Goal: Information Seeking & Learning: Learn about a topic

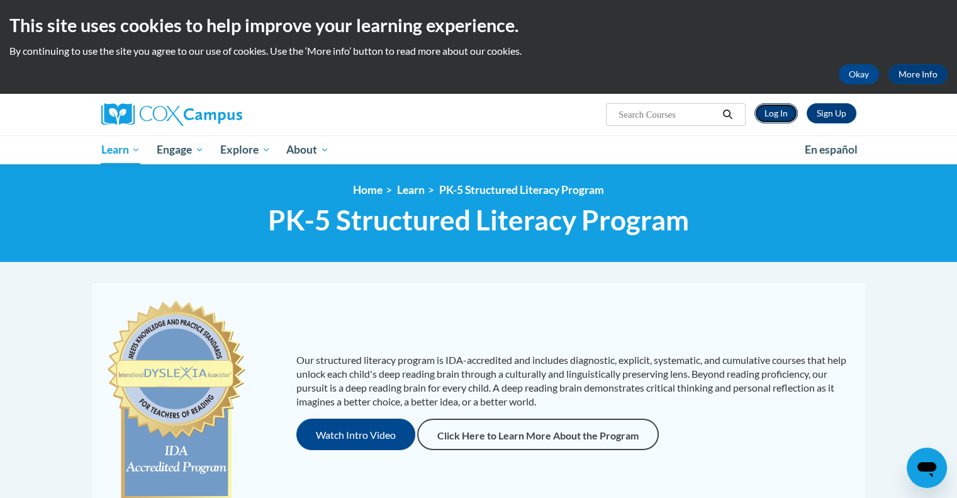
click at [796, 110] on link "Log In" at bounding box center [776, 113] width 43 height 20
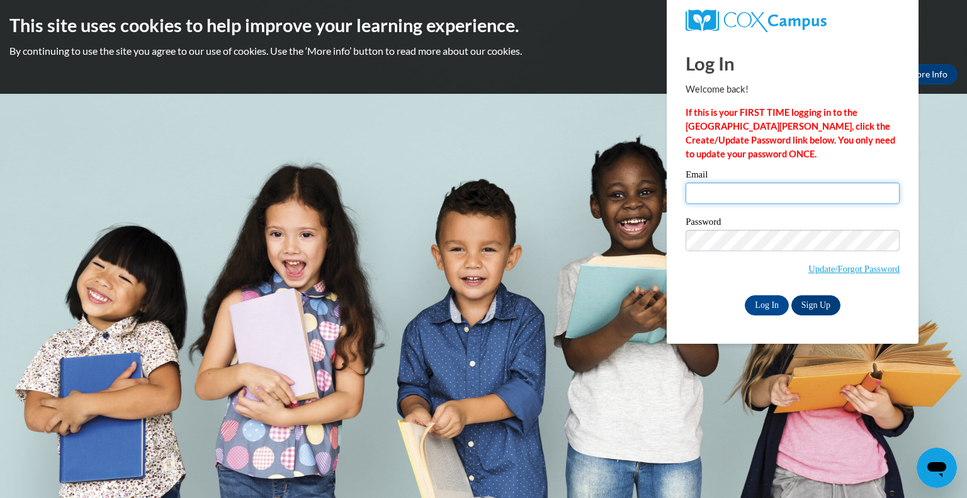
type input "dgonzalez@gsdwi.org"
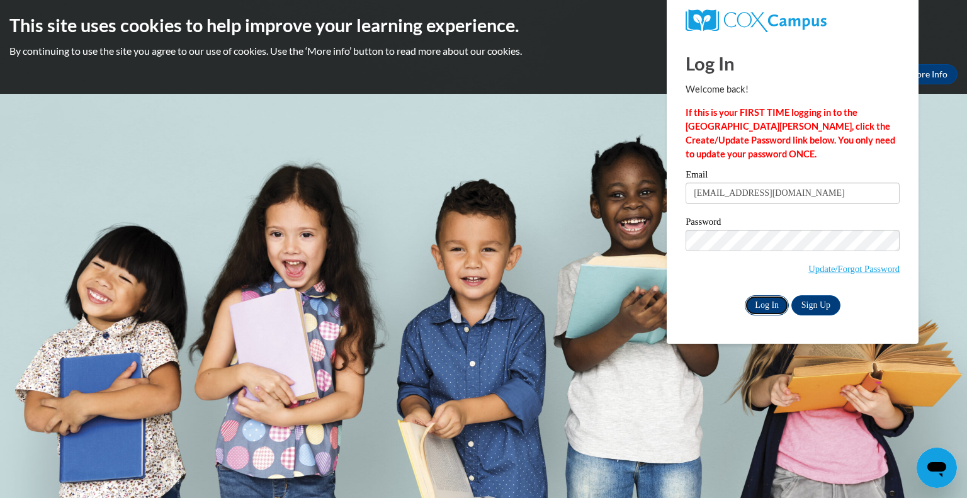
click at [769, 308] on input "Log In" at bounding box center [767, 305] width 44 height 20
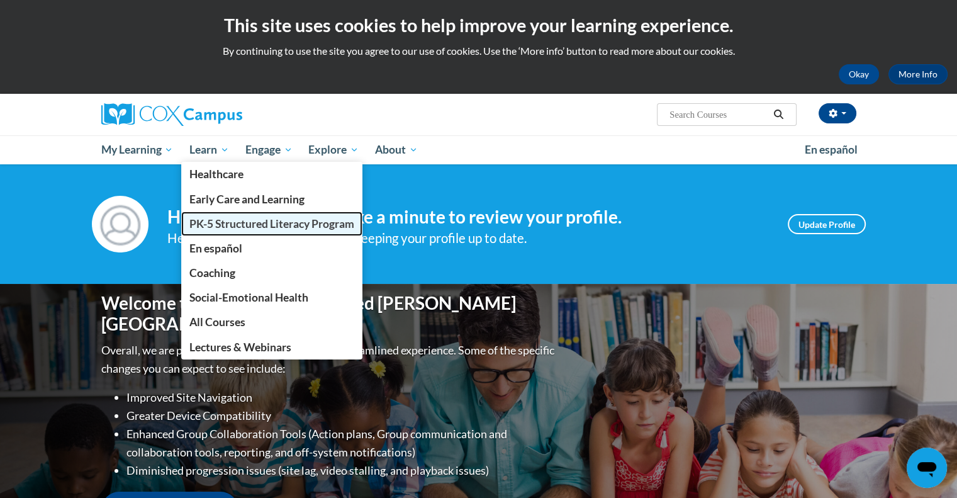
click at [239, 226] on span "PK-5 Structured Literacy Program" at bounding box center [271, 223] width 165 height 13
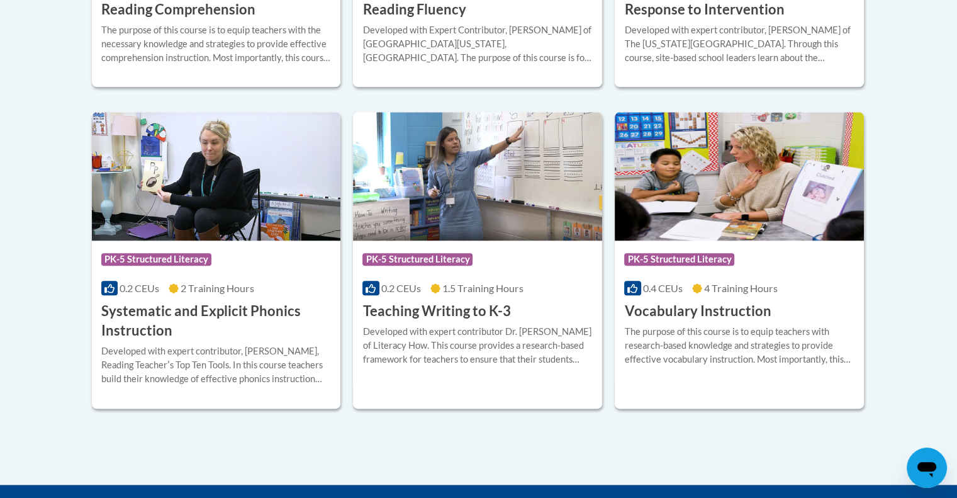
scroll to position [1414, 0]
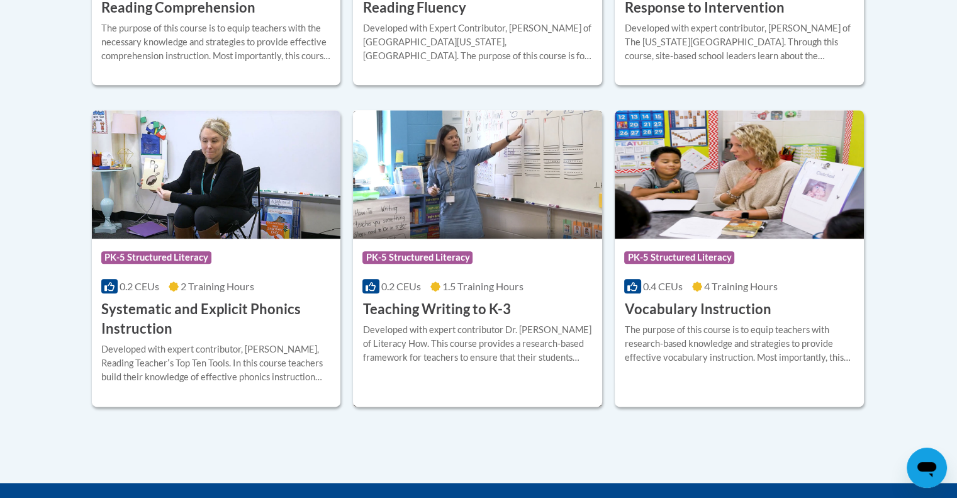
click at [494, 200] on img at bounding box center [477, 174] width 249 height 128
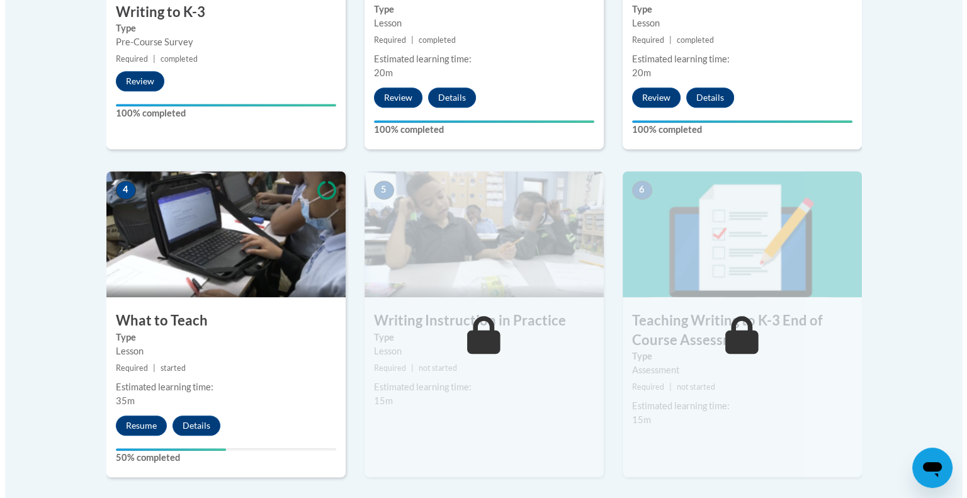
scroll to position [625, 0]
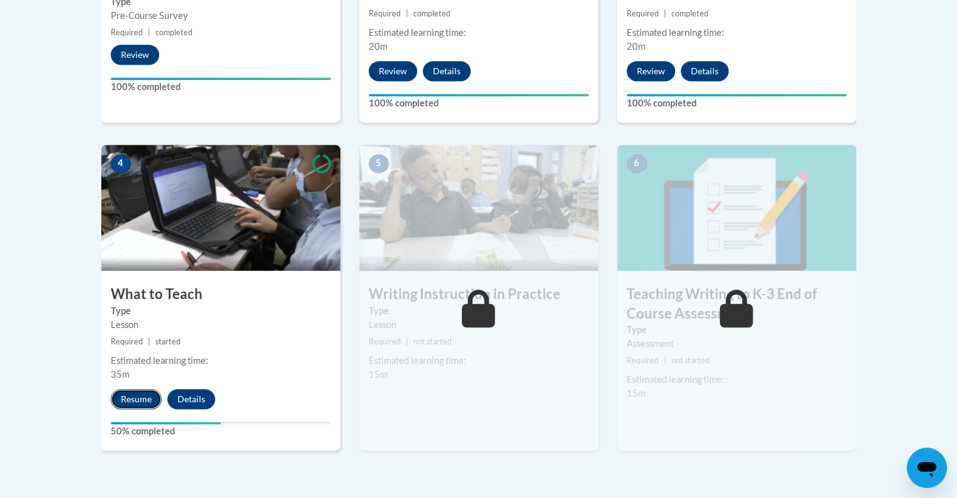
click at [138, 394] on button "Resume" at bounding box center [136, 399] width 51 height 20
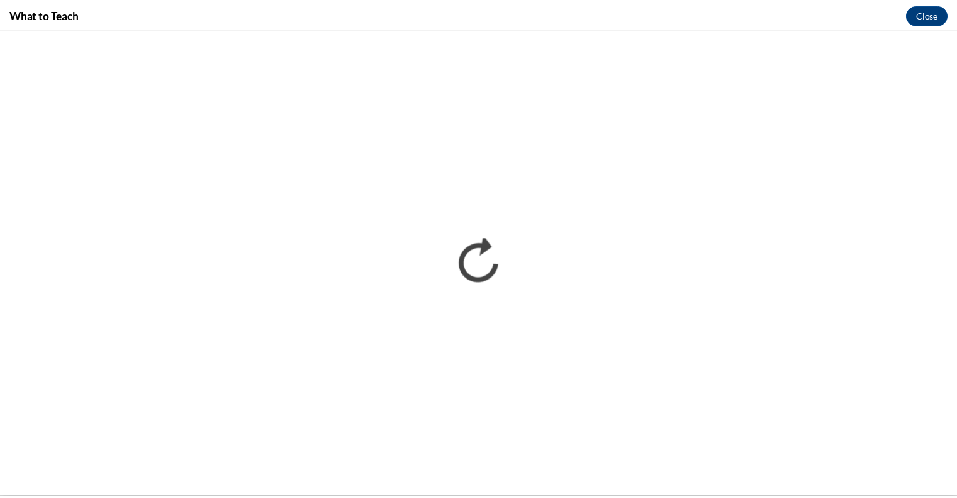
scroll to position [0, 0]
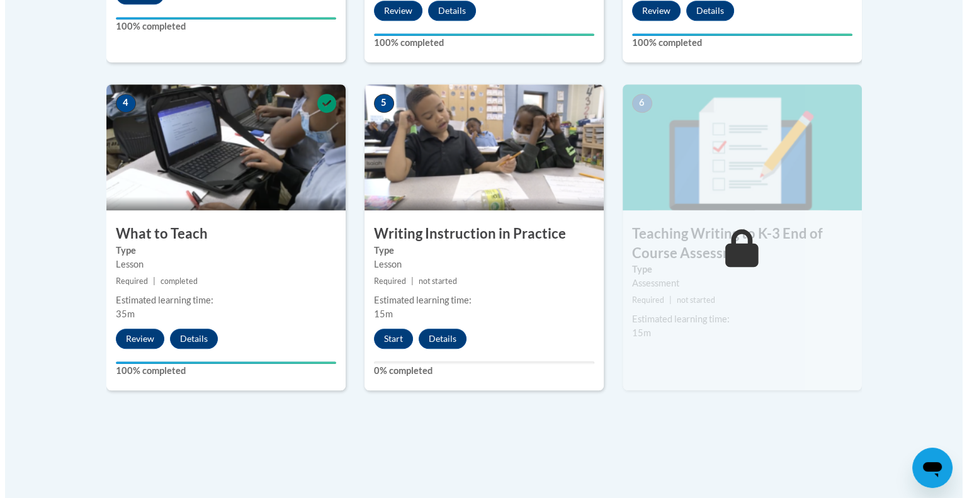
scroll to position [718, 0]
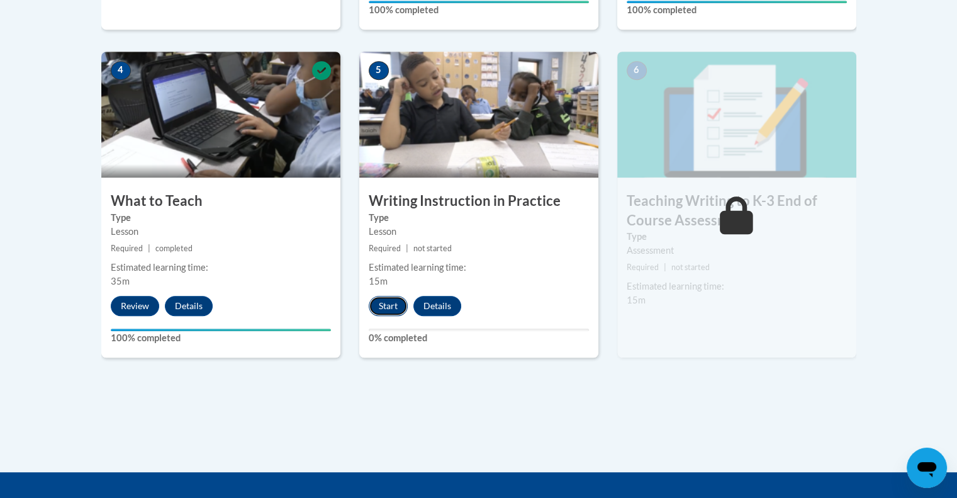
click at [390, 302] on button "Start" at bounding box center [388, 306] width 39 height 20
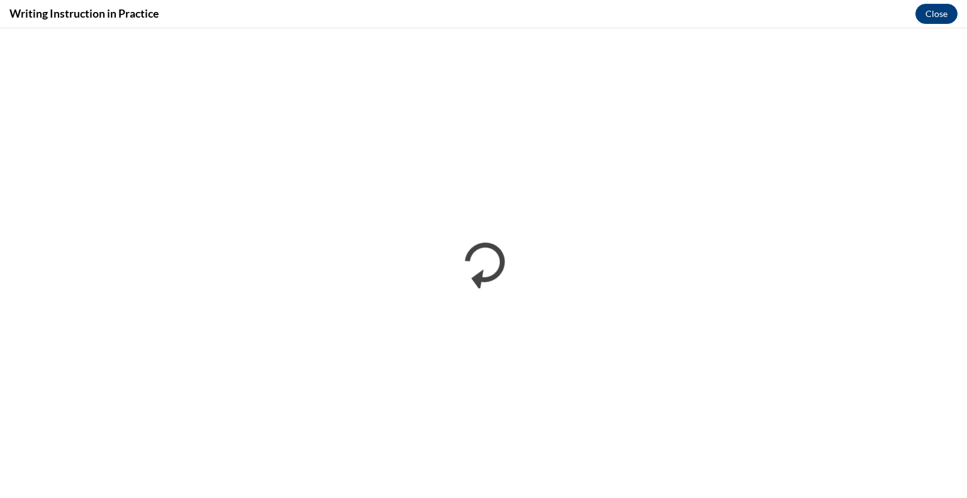
scroll to position [0, 0]
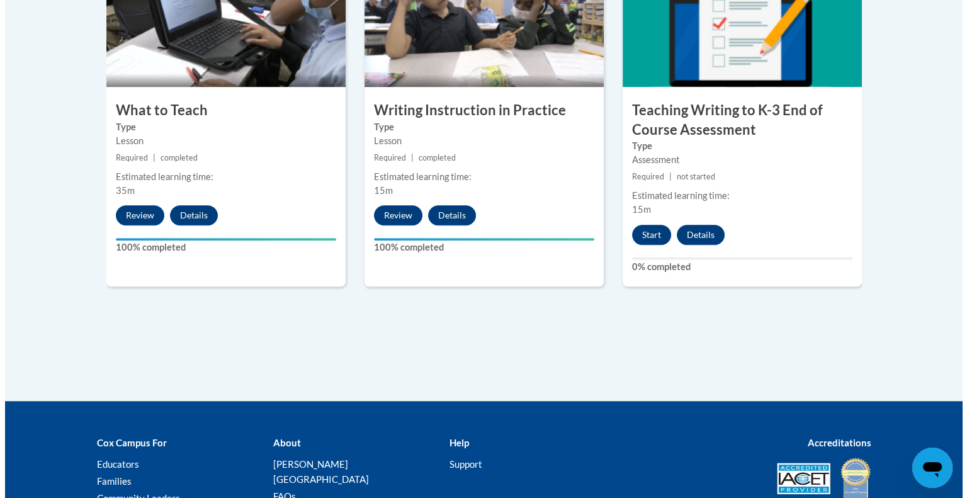
scroll to position [796, 0]
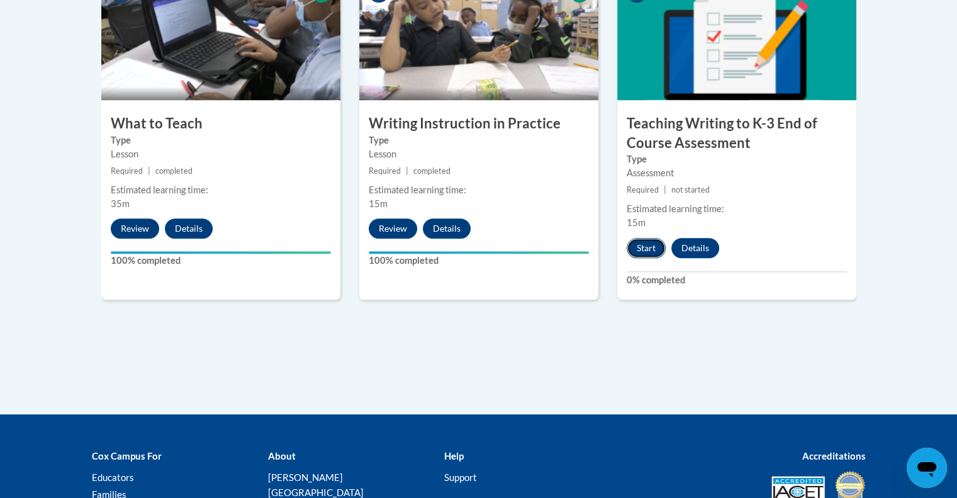
click at [646, 246] on button "Start" at bounding box center [646, 248] width 39 height 20
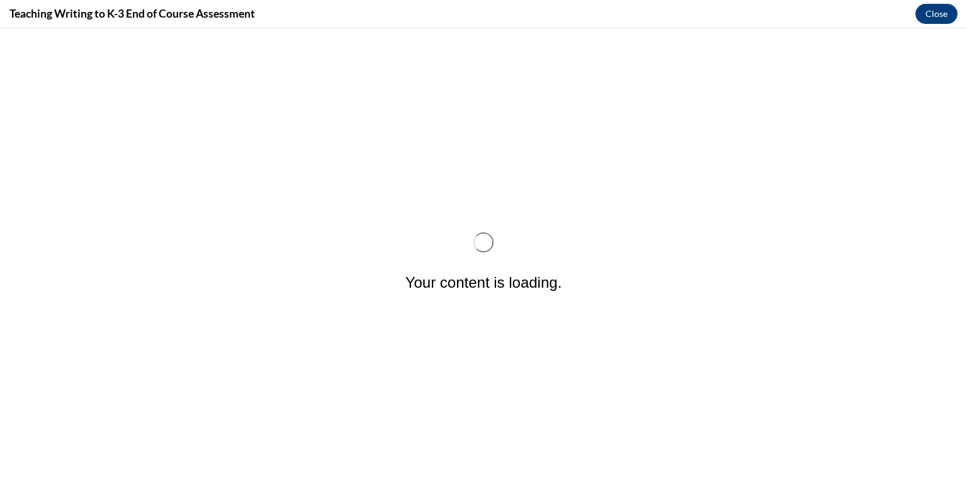
scroll to position [0, 0]
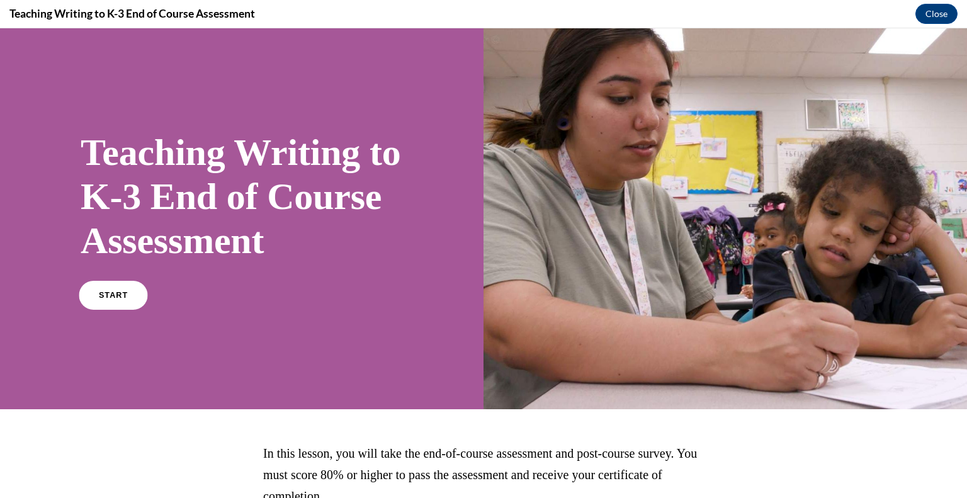
click at [111, 310] on link "START" at bounding box center [113, 295] width 69 height 29
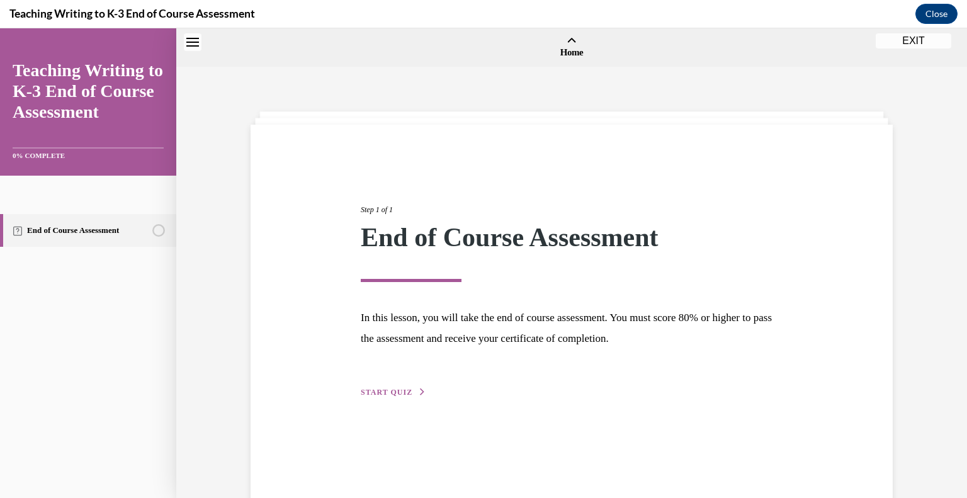
scroll to position [39, 0]
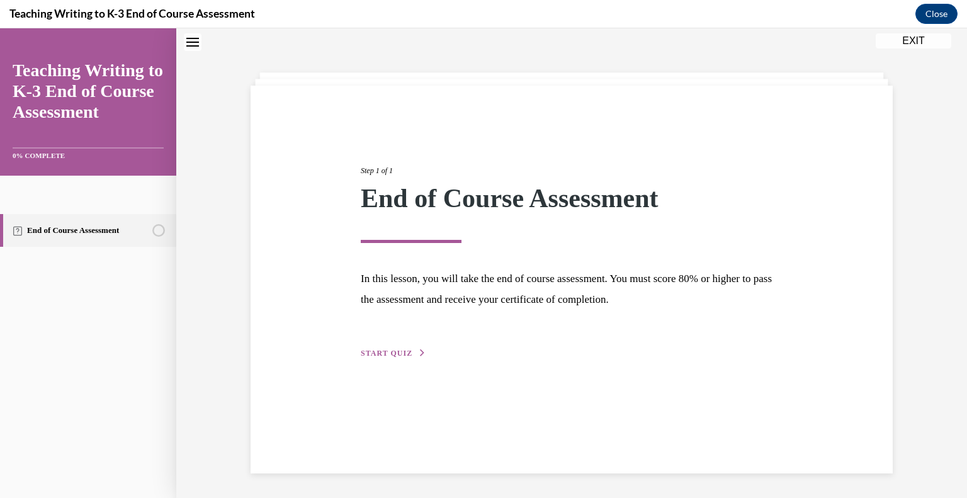
click at [393, 349] on span "START QUIZ" at bounding box center [387, 353] width 52 height 9
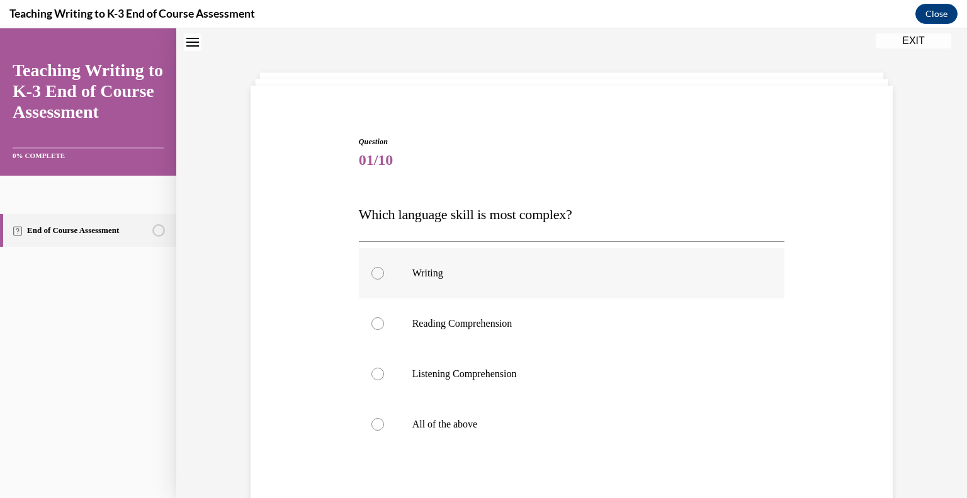
click at [412, 276] on p "Writing" at bounding box center [582, 273] width 341 height 13
click at [384, 276] on input "Writing" at bounding box center [377, 273] width 13 height 13
radio input "true"
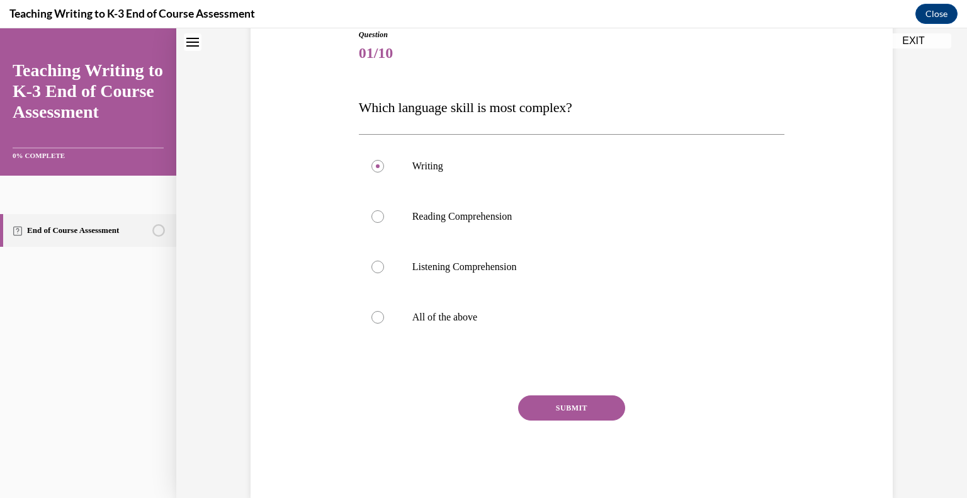
scroll to position [163, 0]
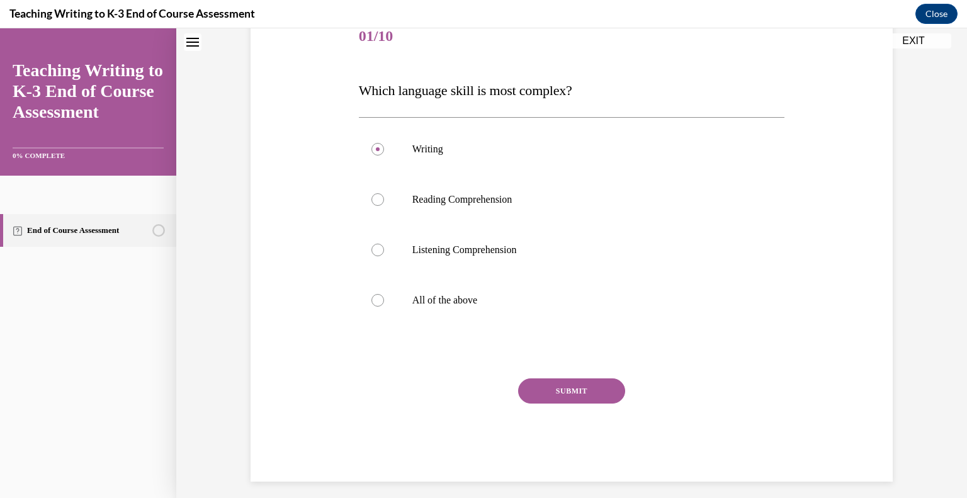
click at [590, 383] on button "SUBMIT" at bounding box center [571, 390] width 107 height 25
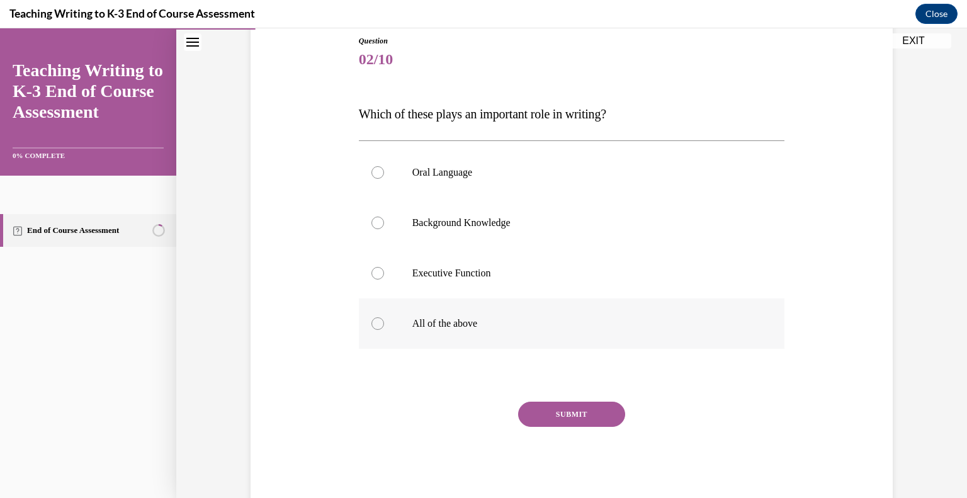
click at [457, 319] on p "All of the above" at bounding box center [582, 323] width 341 height 13
click at [384, 319] on input "All of the above" at bounding box center [377, 323] width 13 height 13
radio input "true"
click at [579, 422] on button "SUBMIT" at bounding box center [571, 414] width 107 height 25
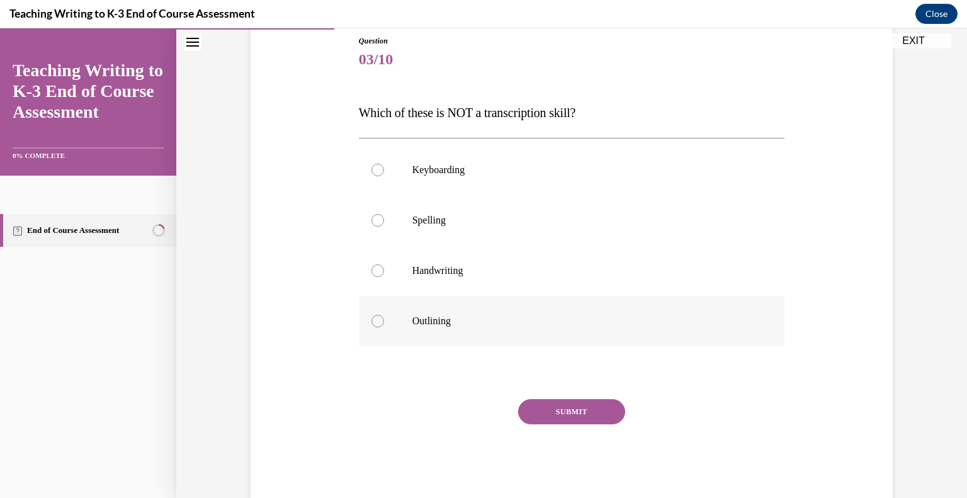
click at [433, 315] on p "Outlining" at bounding box center [582, 321] width 341 height 13
click at [384, 315] on input "Outlining" at bounding box center [377, 321] width 13 height 13
radio input "true"
click at [582, 408] on button "SUBMIT" at bounding box center [571, 411] width 107 height 25
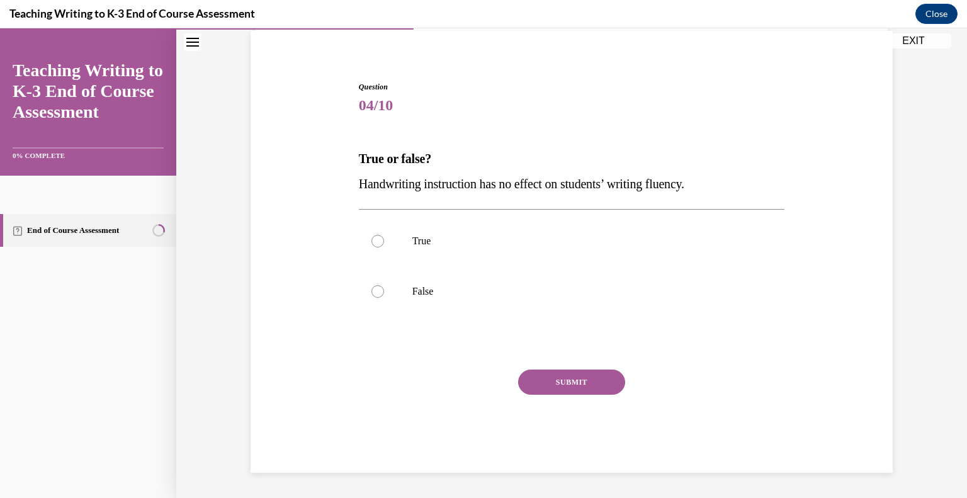
scroll to position [93, 0]
click at [420, 293] on p "False" at bounding box center [582, 292] width 341 height 13
click at [384, 293] on input "False" at bounding box center [377, 292] width 13 height 13
radio input "true"
click at [594, 383] on button "SUBMIT" at bounding box center [571, 382] width 107 height 25
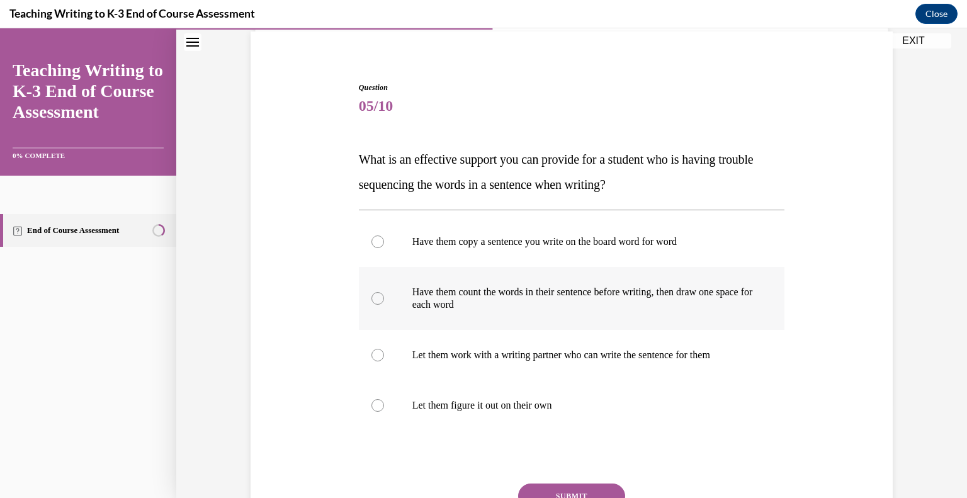
click at [473, 276] on label "Have them count the words in their sentence before writing, then draw one space…" at bounding box center [572, 298] width 426 height 63
click at [384, 292] on input "Have them count the words in their sentence before writing, then draw one space…" at bounding box center [377, 298] width 13 height 13
radio input "true"
click at [584, 487] on button "SUBMIT" at bounding box center [571, 495] width 107 height 25
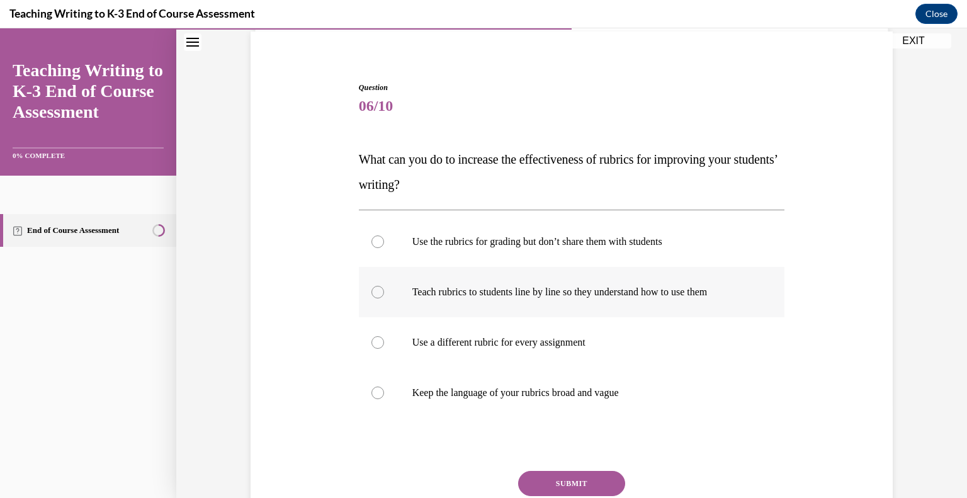
click at [456, 300] on label "Teach rubrics to students line by line so they understand how to use them" at bounding box center [572, 292] width 426 height 50
click at [384, 298] on input "Teach rubrics to students line by line so they understand how to use them" at bounding box center [377, 292] width 13 height 13
radio input "true"
click at [551, 476] on button "SUBMIT" at bounding box center [571, 483] width 107 height 25
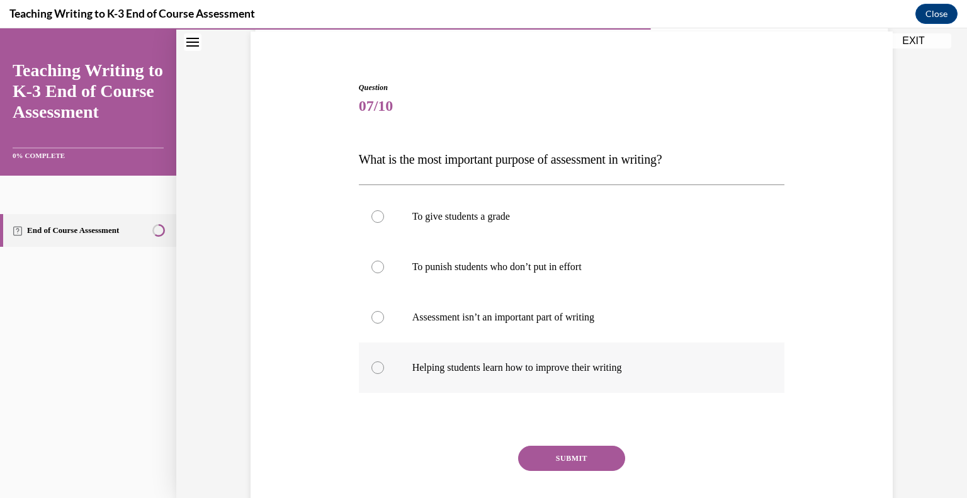
click at [470, 375] on label "Helping students learn how to improve their writing" at bounding box center [572, 367] width 426 height 50
click at [384, 374] on input "Helping students learn how to improve their writing" at bounding box center [377, 367] width 13 height 13
radio input "true"
click at [555, 462] on button "SUBMIT" at bounding box center [571, 458] width 107 height 25
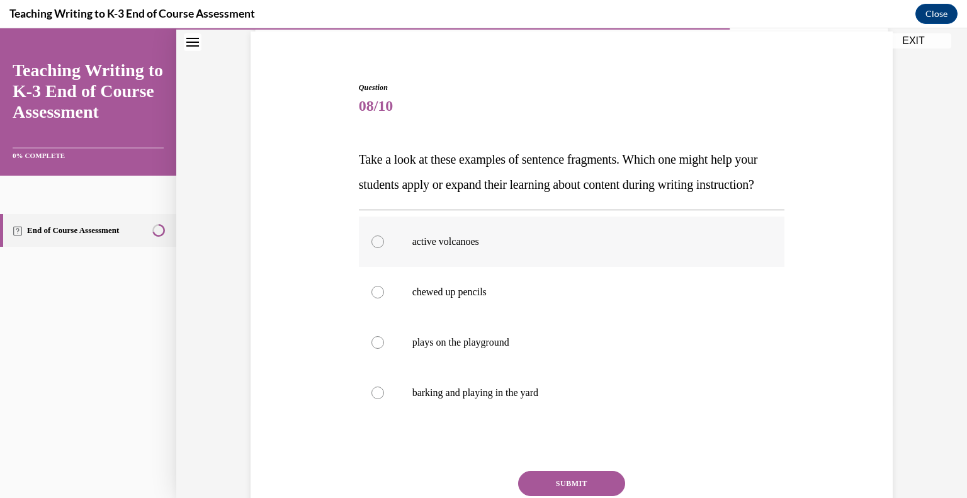
click at [438, 248] on p "active volcanoes" at bounding box center [582, 241] width 341 height 13
click at [384, 248] on input "active volcanoes" at bounding box center [377, 241] width 13 height 13
radio input "true"
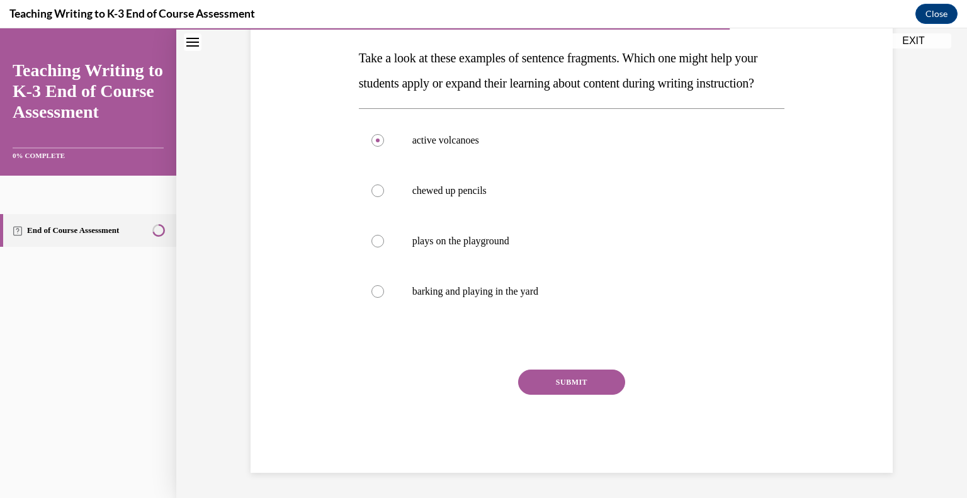
click at [546, 381] on button "SUBMIT" at bounding box center [571, 381] width 107 height 25
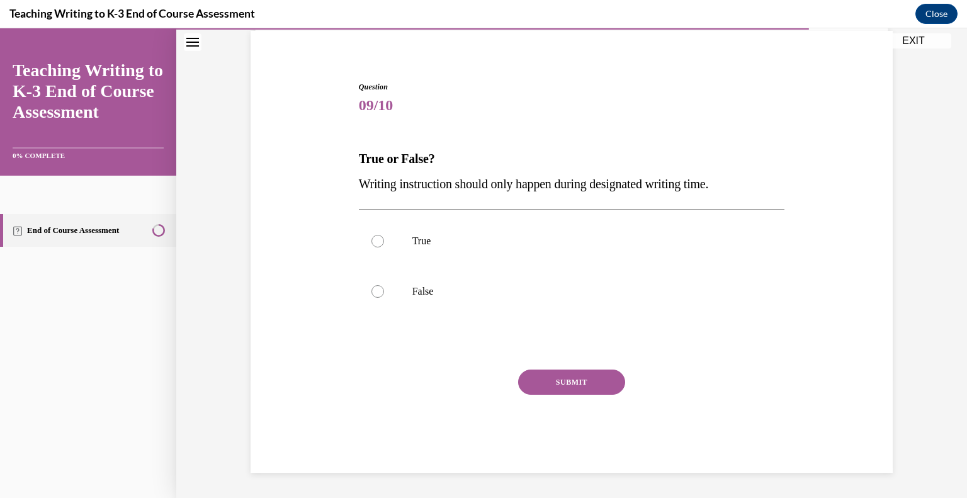
scroll to position [93, 0]
click at [412, 289] on p "False" at bounding box center [582, 292] width 341 height 13
click at [384, 289] on input "False" at bounding box center [377, 292] width 13 height 13
radio input "true"
click at [553, 377] on button "SUBMIT" at bounding box center [571, 382] width 107 height 25
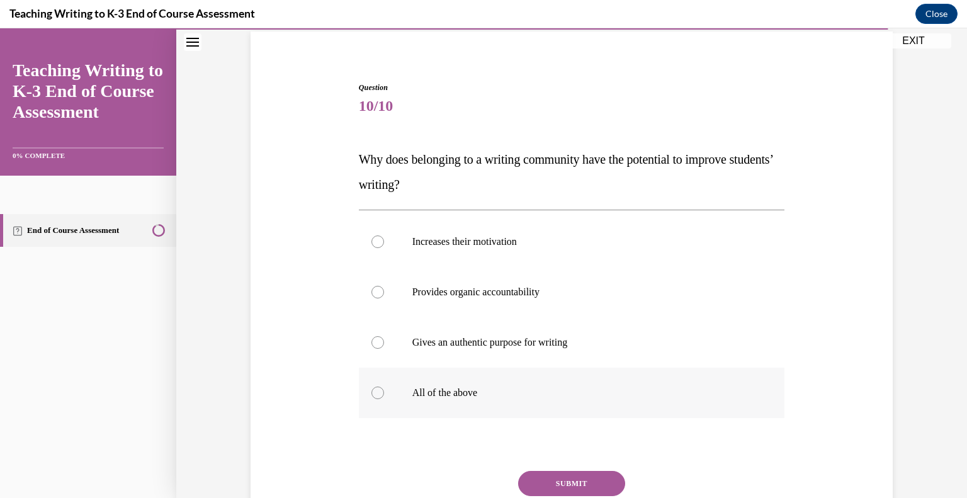
click at [428, 403] on label "All of the above" at bounding box center [572, 393] width 426 height 50
click at [384, 399] on input "All of the above" at bounding box center [377, 392] width 13 height 13
radio input "true"
click at [552, 473] on button "SUBMIT" at bounding box center [571, 483] width 107 height 25
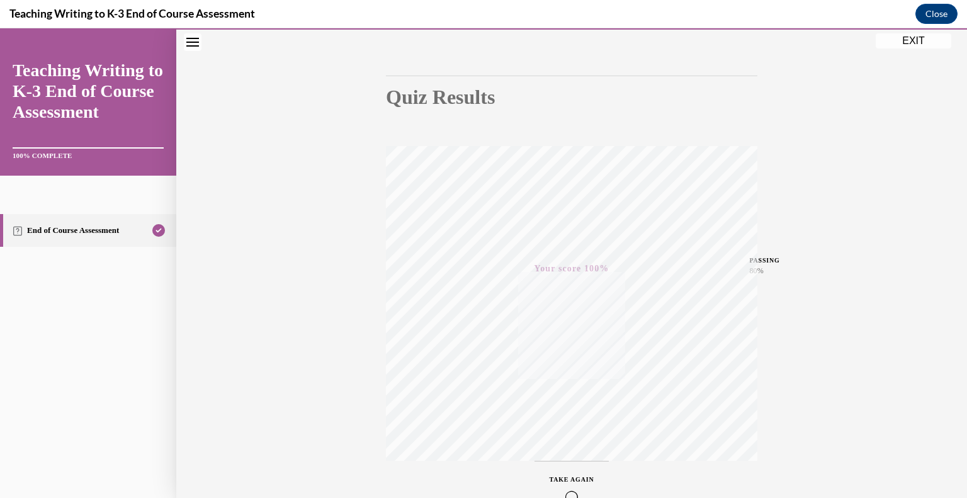
scroll to position [0, 0]
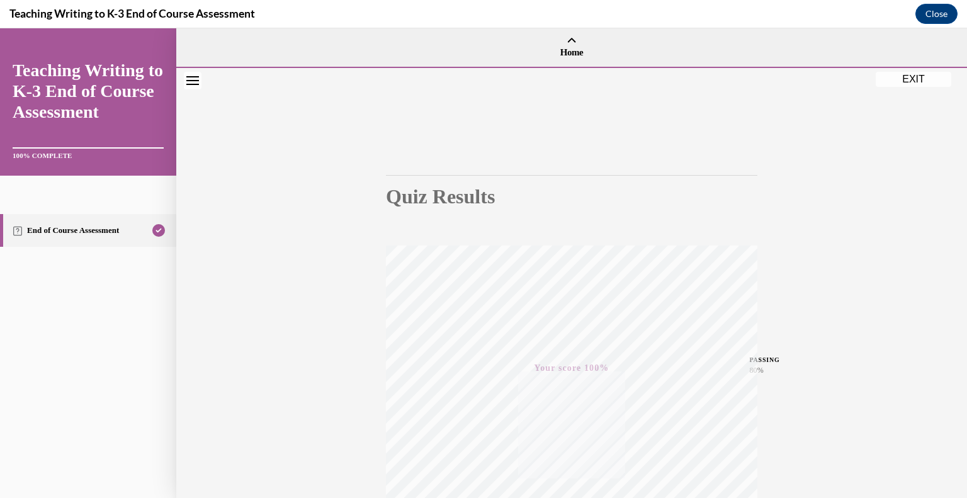
click at [914, 74] on button "EXIT" at bounding box center [914, 79] width 76 height 15
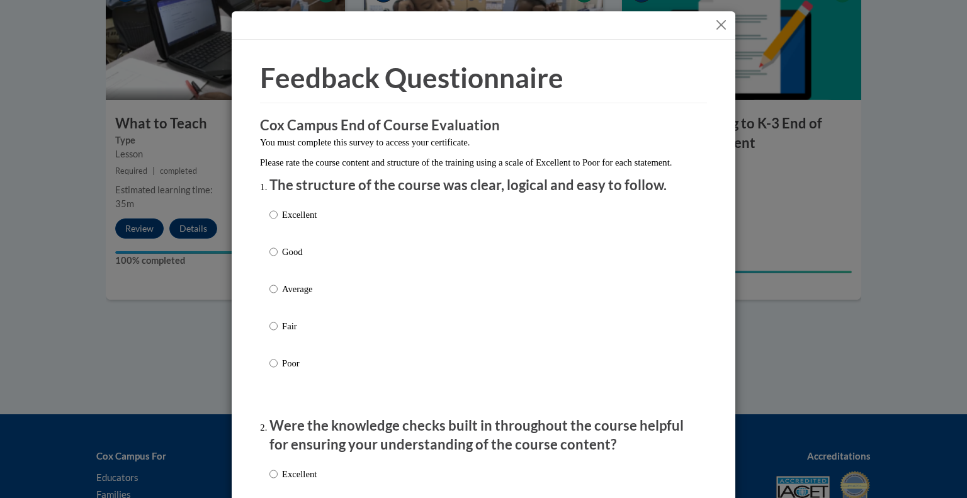
click at [290, 222] on p "Excellent" at bounding box center [299, 215] width 35 height 14
click at [278, 222] on input "Excellent" at bounding box center [273, 215] width 8 height 14
radio input "true"
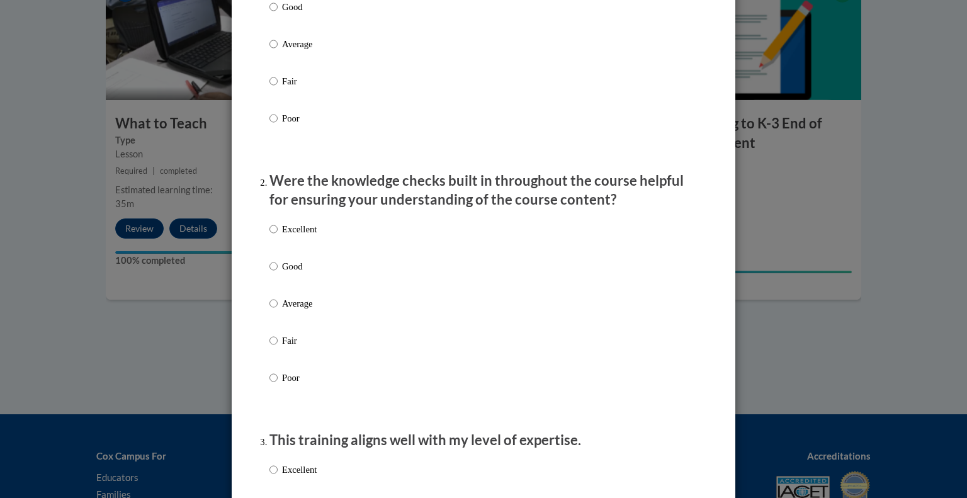
scroll to position [242, 0]
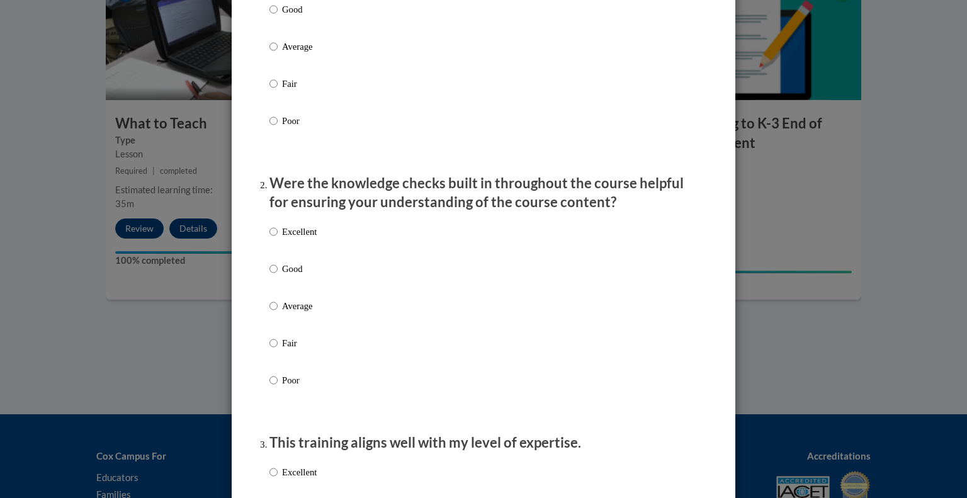
click at [282, 239] on p "Excellent" at bounding box center [299, 232] width 35 height 14
click at [278, 239] on input "Excellent" at bounding box center [273, 232] width 8 height 14
radio input "true"
click at [287, 479] on p "Excellent" at bounding box center [299, 472] width 35 height 14
click at [278, 479] on input "Excellent" at bounding box center [273, 472] width 8 height 14
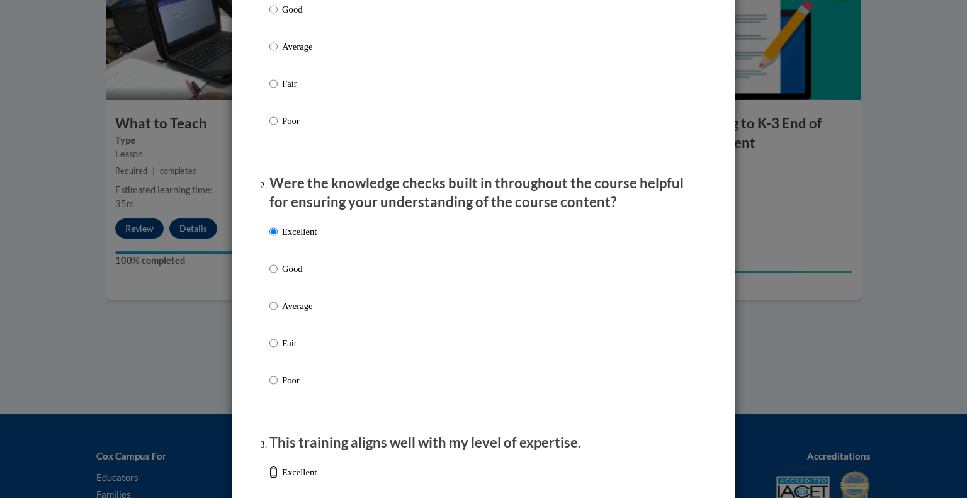
radio input "true"
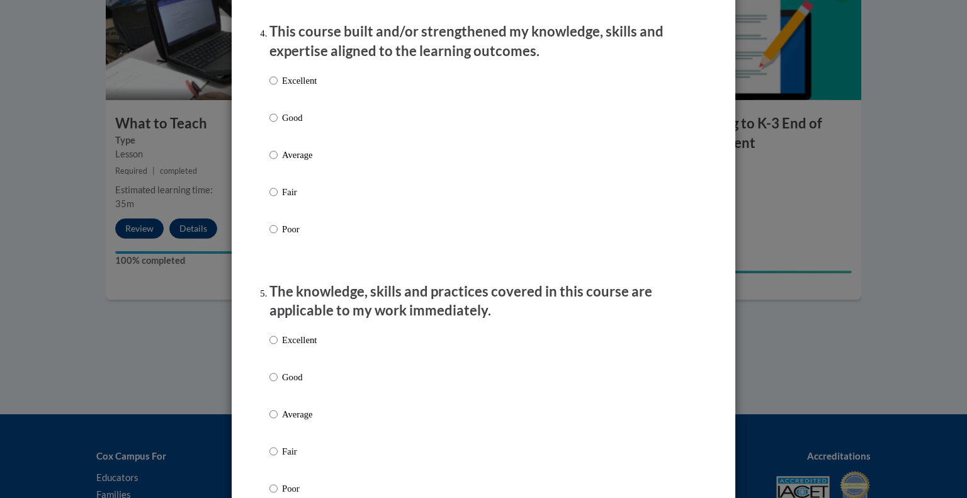
scroll to position [888, 0]
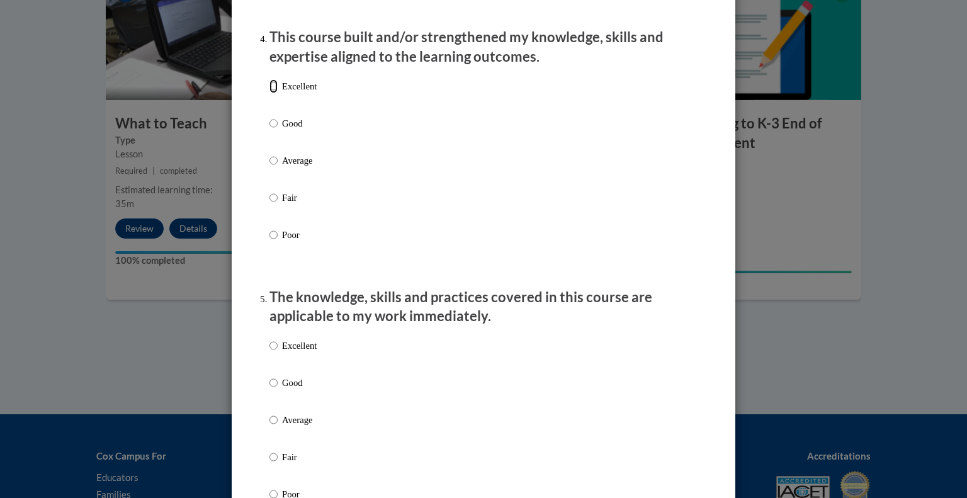
click at [272, 93] on input "Excellent" at bounding box center [273, 86] width 8 height 14
radio input "true"
click at [276, 356] on label "Excellent" at bounding box center [292, 356] width 47 height 34
click at [276, 352] on input "Excellent" at bounding box center [273, 346] width 8 height 14
radio input "true"
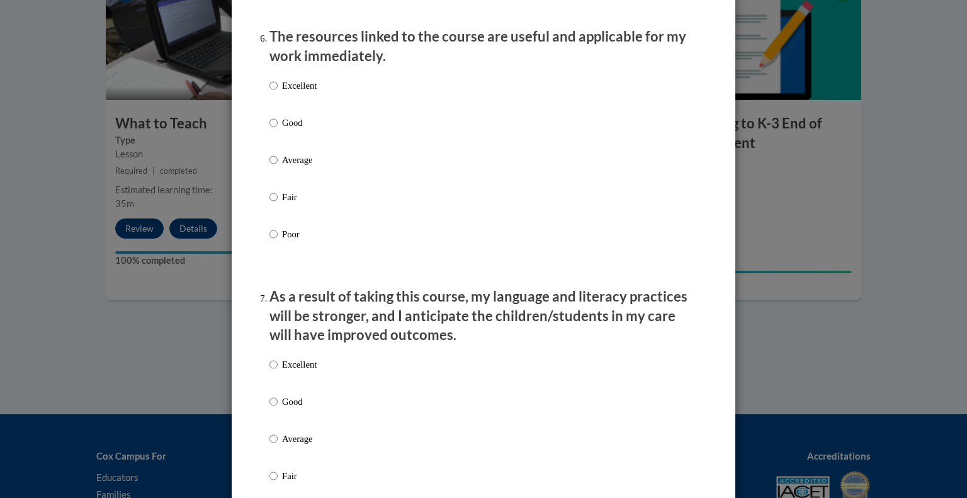
scroll to position [1486, 0]
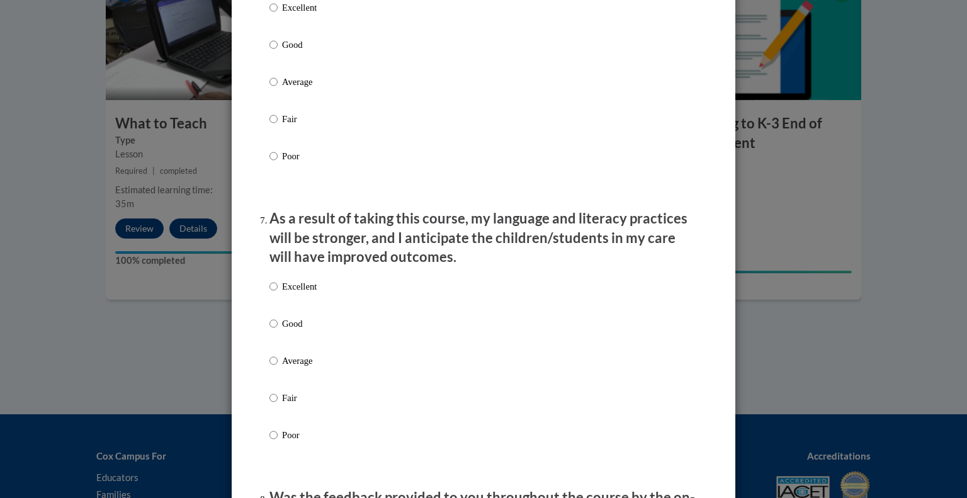
click at [283, 52] on p "Good" at bounding box center [299, 45] width 35 height 14
click at [278, 52] on input "Good" at bounding box center [273, 45] width 8 height 14
radio input "true"
click at [283, 330] on p "Good" at bounding box center [299, 324] width 35 height 14
click at [278, 330] on input "Good" at bounding box center [273, 324] width 8 height 14
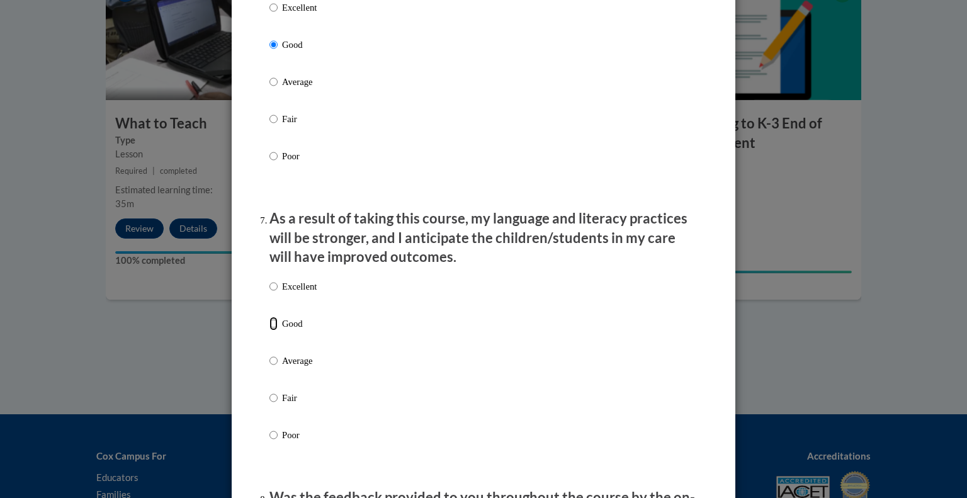
radio input "true"
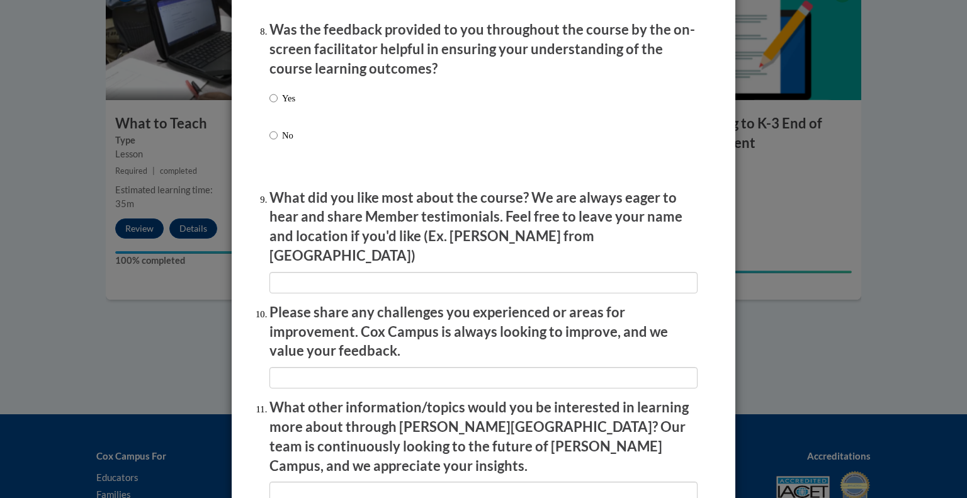
scroll to position [1959, 0]
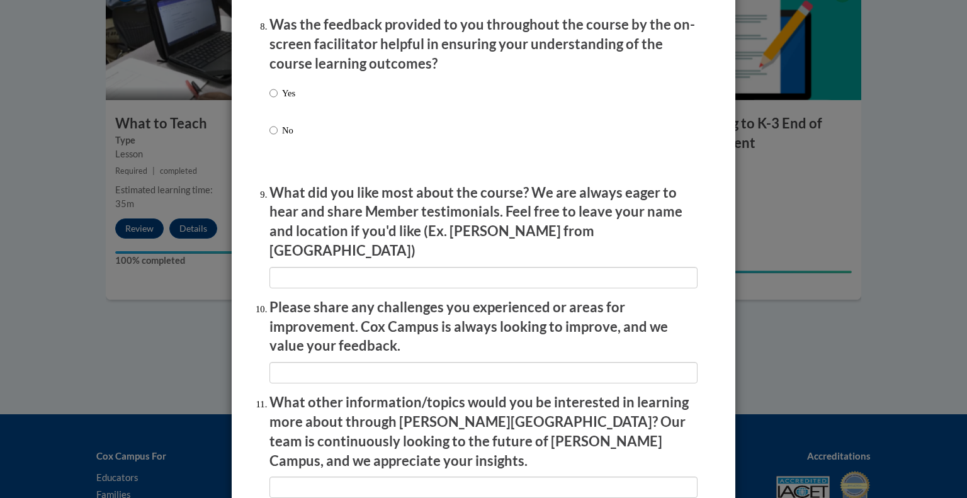
click at [271, 120] on label "Yes" at bounding box center [282, 103] width 26 height 34
click at [271, 100] on input "Yes" at bounding box center [273, 93] width 8 height 14
radio input "true"
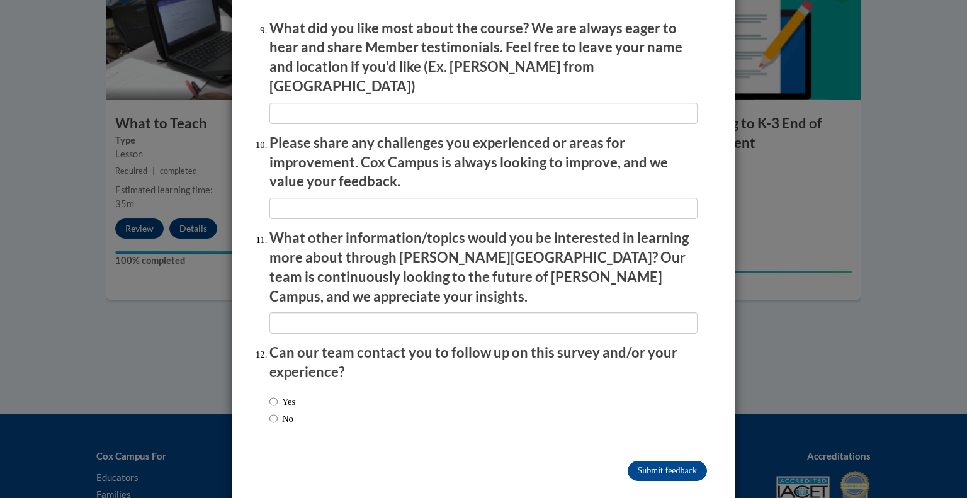
click at [274, 412] on label "No" at bounding box center [281, 419] width 24 height 14
click at [274, 412] on input "No" at bounding box center [273, 419] width 8 height 14
radio input "true"
click at [676, 461] on input "Submit feedback" at bounding box center [667, 471] width 79 height 20
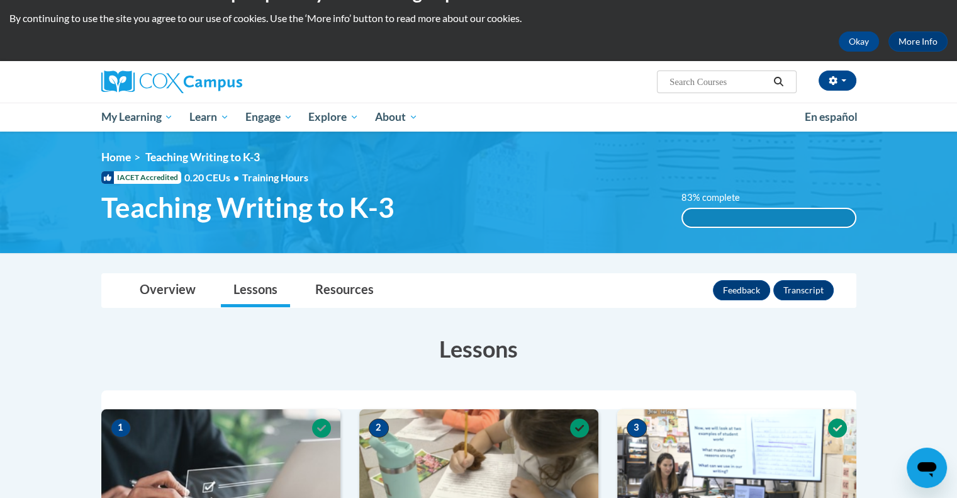
scroll to position [25, 0]
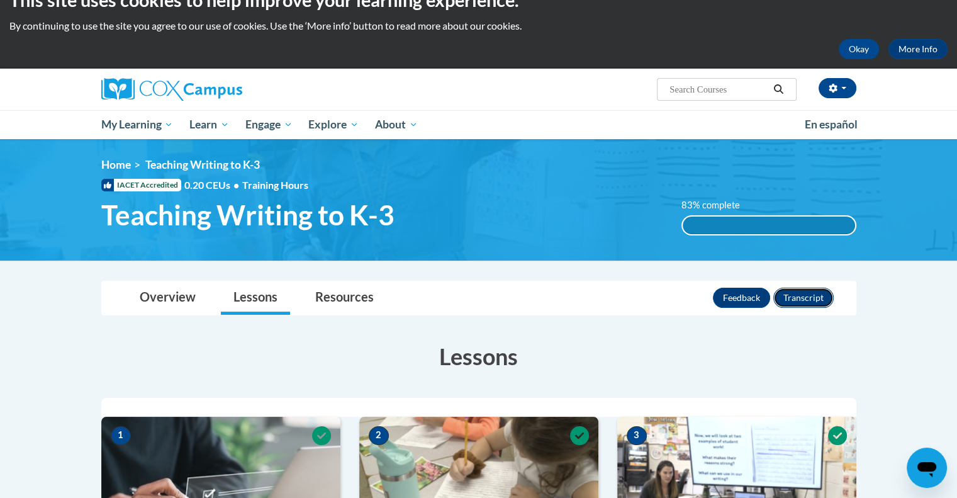
click at [811, 299] on button "Transcript" at bounding box center [804, 298] width 60 height 20
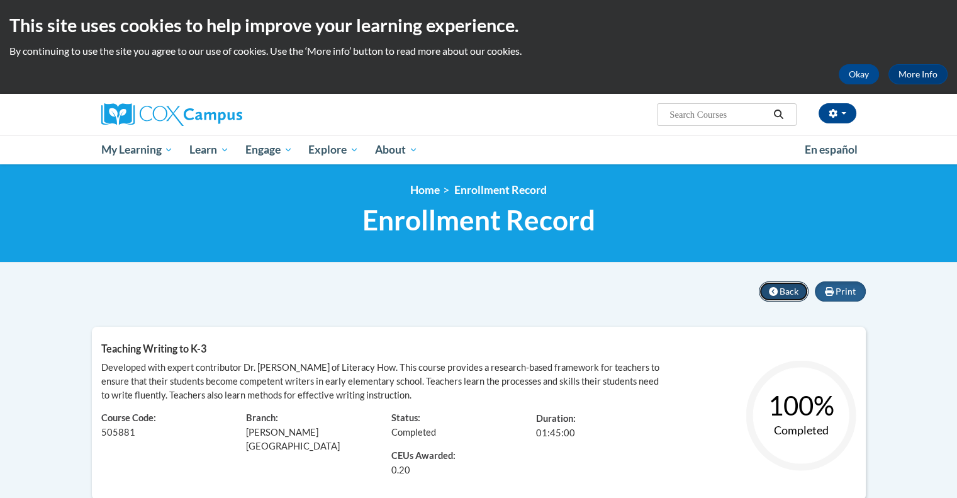
click at [779, 285] on button "Back" at bounding box center [784, 291] width 50 height 20
